Goal: Task Accomplishment & Management: Manage account settings

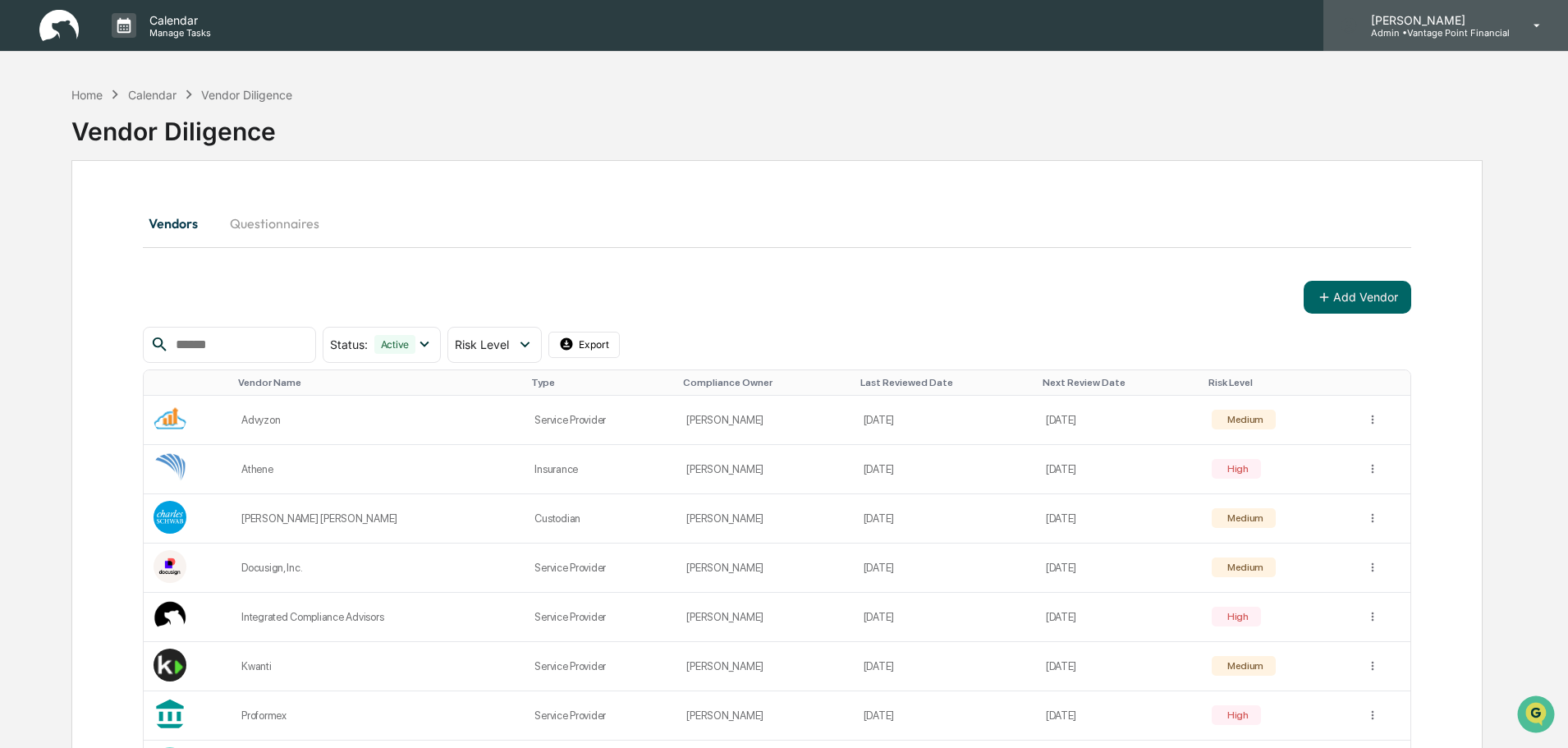
click at [1489, 34] on p "Admin • Vantage Point Financial" at bounding box center [1434, 33] width 152 height 12
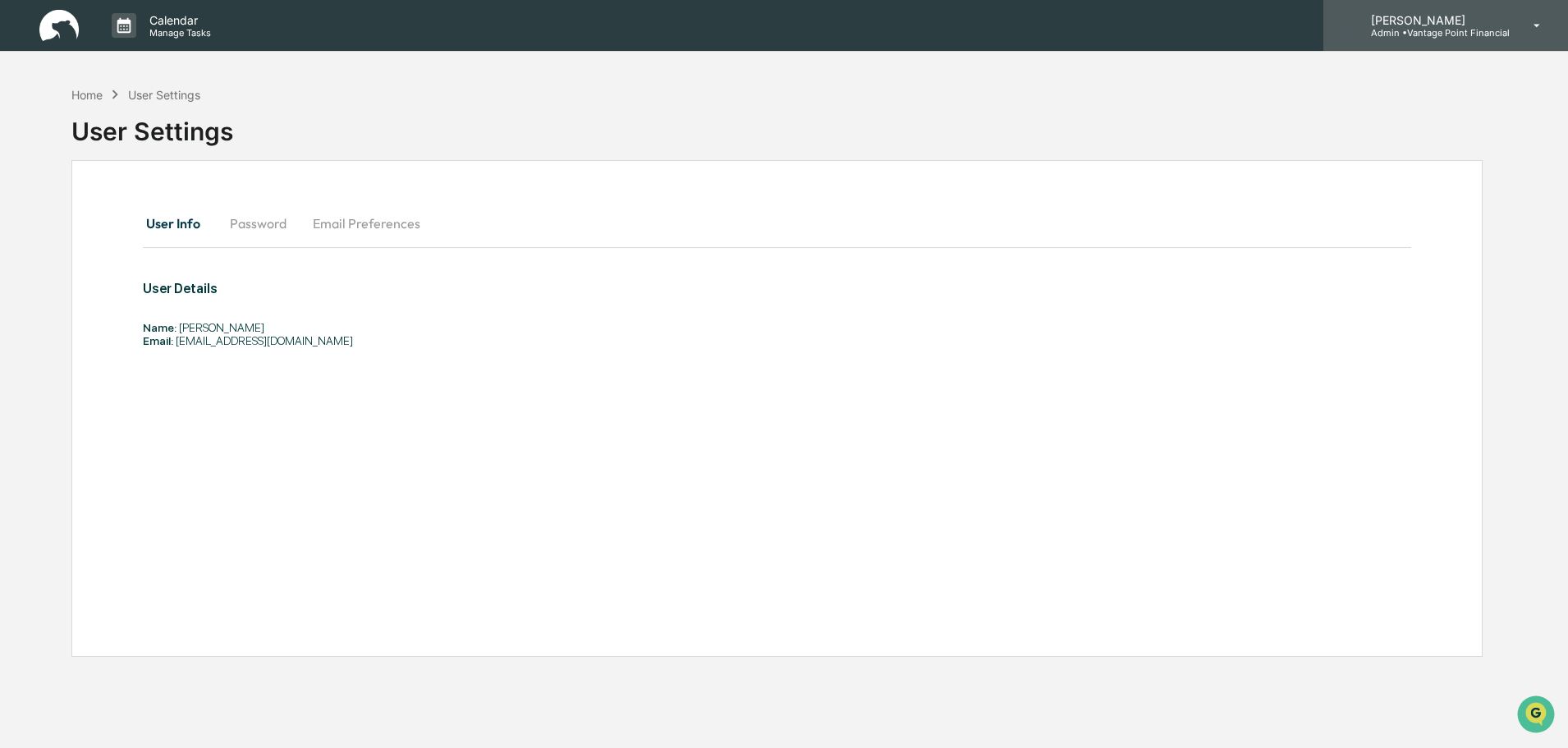
click at [1428, 45] on div "[PERSON_NAME] Admin • Vantage Point Financial" at bounding box center [1446, 25] width 245 height 51
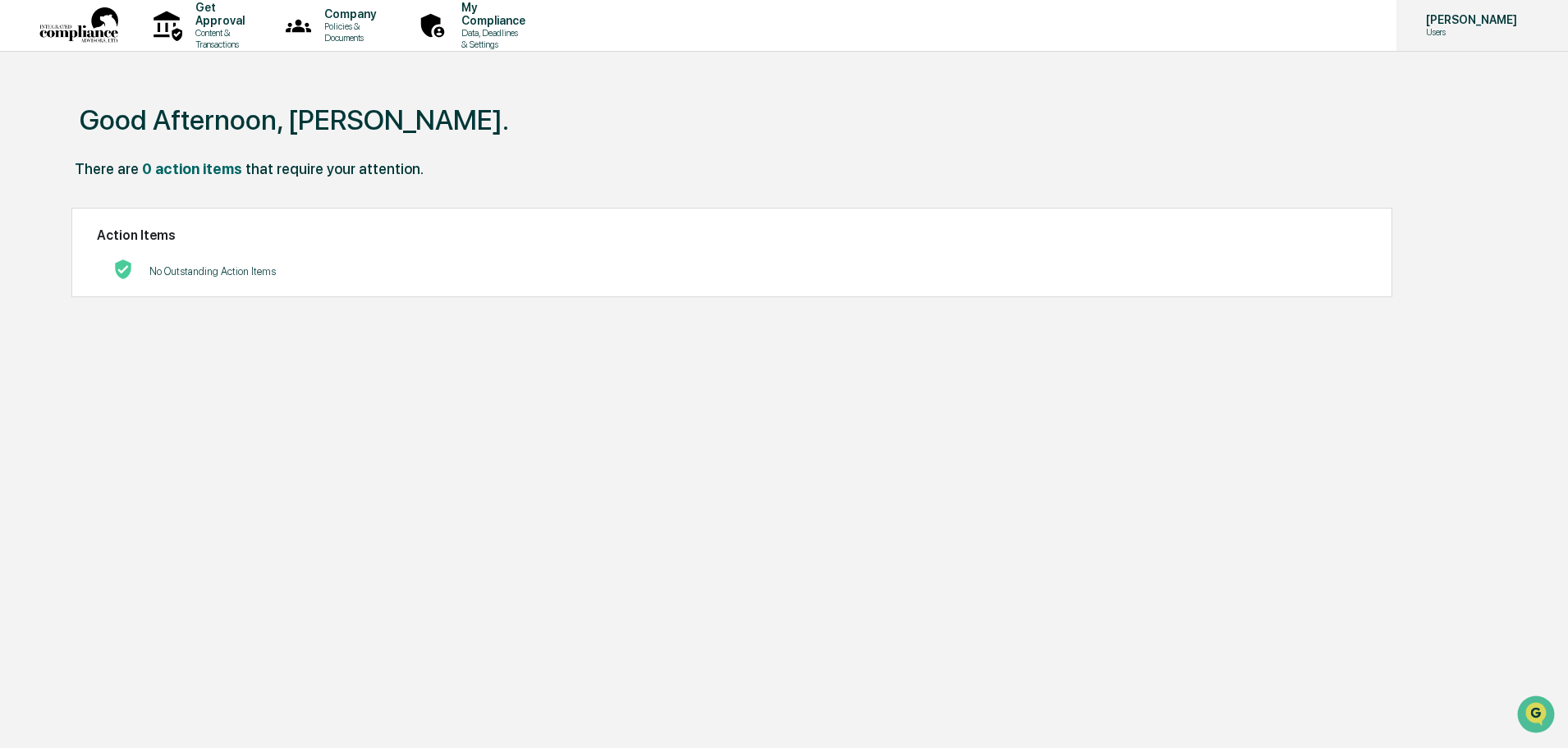
click at [1479, 24] on p "[PERSON_NAME]" at bounding box center [1469, 20] width 113 height 14
